Goal: Find specific page/section: Find specific page/section

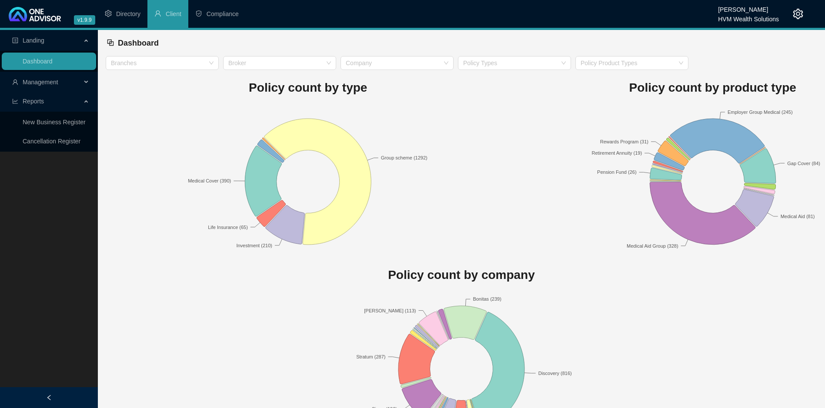
click at [48, 81] on span "Management" at bounding box center [41, 82] width 36 height 7
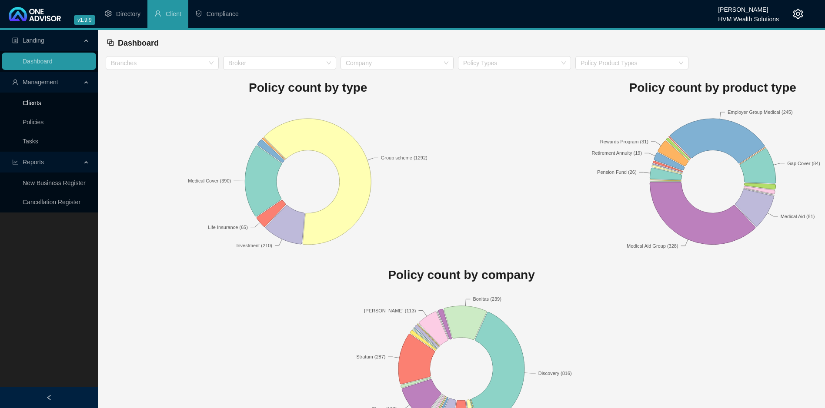
click at [41, 103] on link "Clients" at bounding box center [32, 103] width 19 height 7
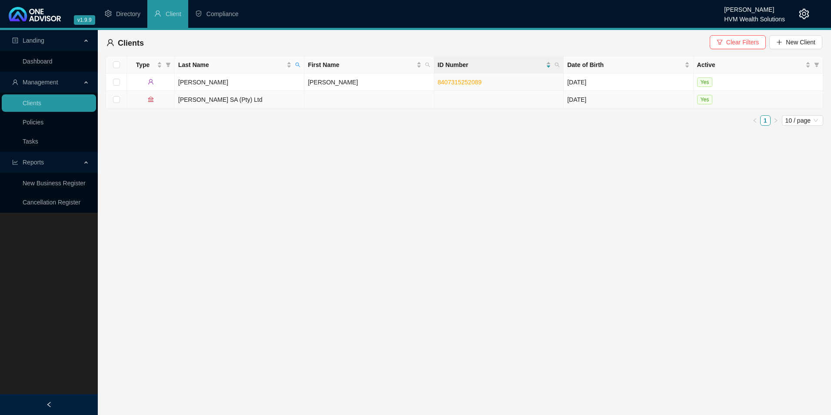
drag, startPoint x: 265, startPoint y: 100, endPoint x: 173, endPoint y: 101, distance: 91.3
click at [173, 101] on tr "[PERSON_NAME] SA (Pty) Ltd [DATE] Yes" at bounding box center [464, 99] width 717 height 17
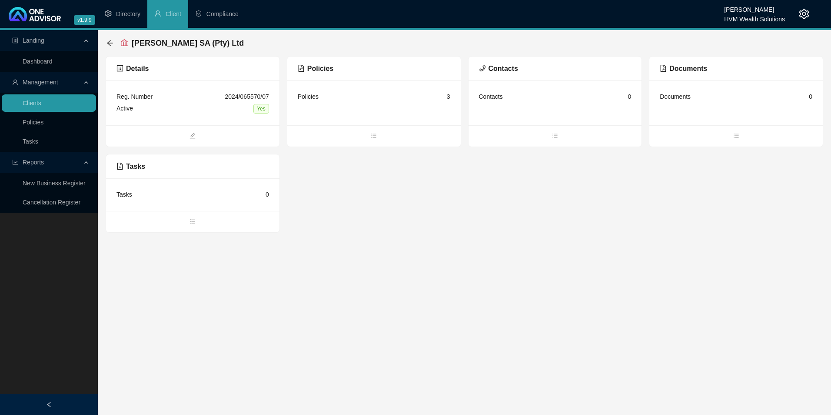
drag, startPoint x: 249, startPoint y: 49, endPoint x: 133, endPoint y: 47, distance: 115.2
click at [133, 47] on div "[PERSON_NAME] SA (Pty) Ltd" at bounding box center [465, 42] width 716 height 19
copy span "[PERSON_NAME] SA (Pty) Ltd"
